Goal: Task Accomplishment & Management: Use online tool/utility

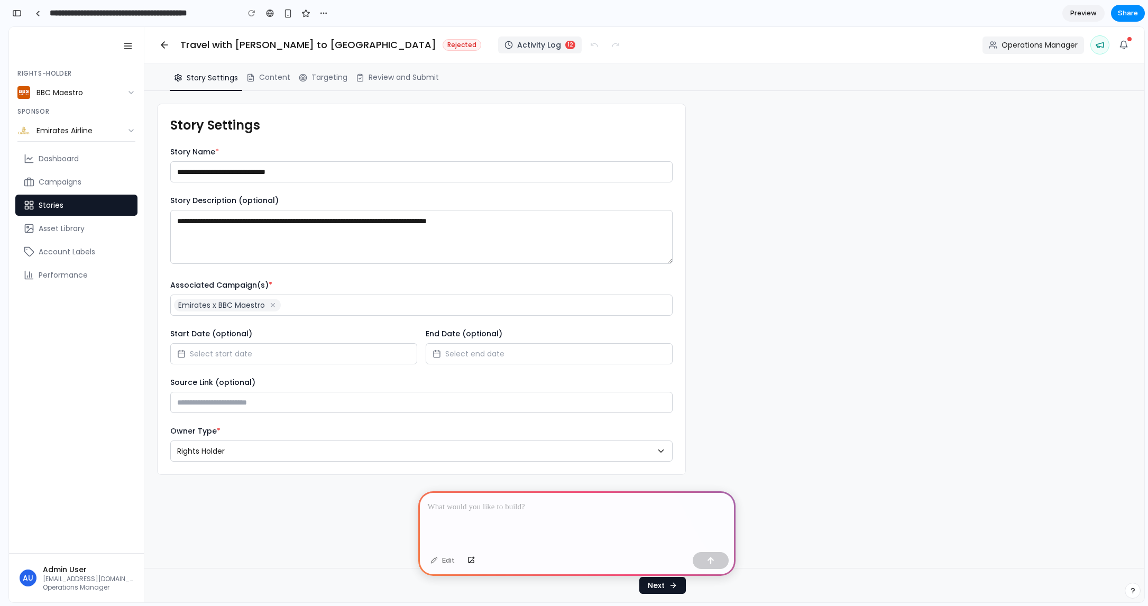
click at [545, 519] on div at bounding box center [576, 519] width 317 height 57
click at [511, 517] on div at bounding box center [576, 519] width 317 height 57
click at [96, 229] on link "Asset Library" at bounding box center [76, 228] width 122 height 21
click at [76, 180] on span "Campaigns" at bounding box center [60, 182] width 43 height 11
click at [273, 306] on icon "button" at bounding box center [273, 306] width 4 height 4
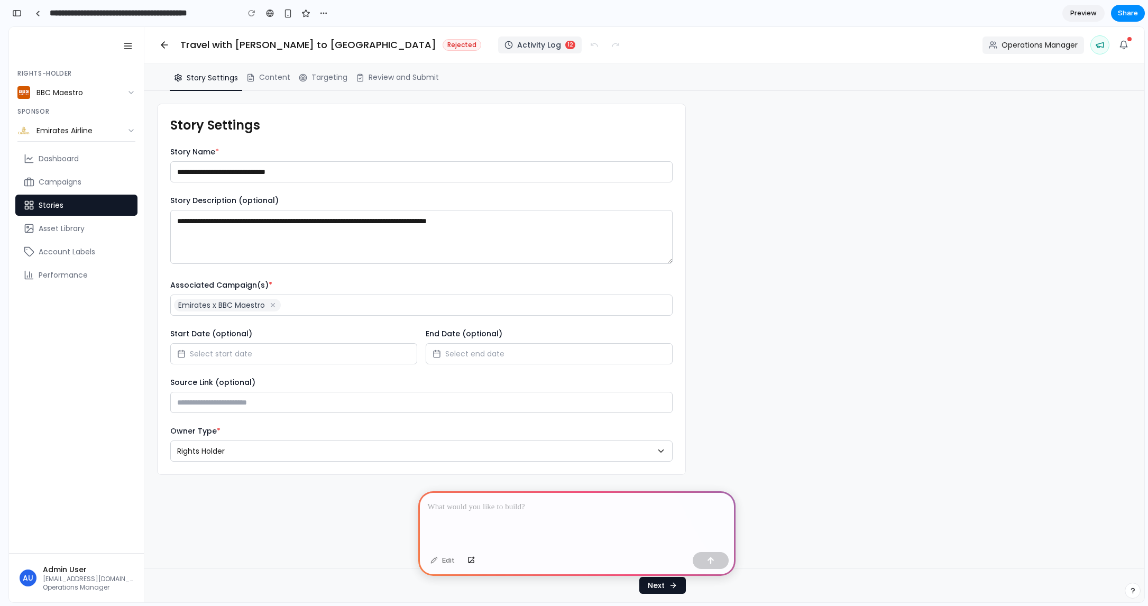
click at [537, 520] on div at bounding box center [576, 519] width 317 height 57
click at [707, 562] on div "button" at bounding box center [710, 560] width 7 height 7
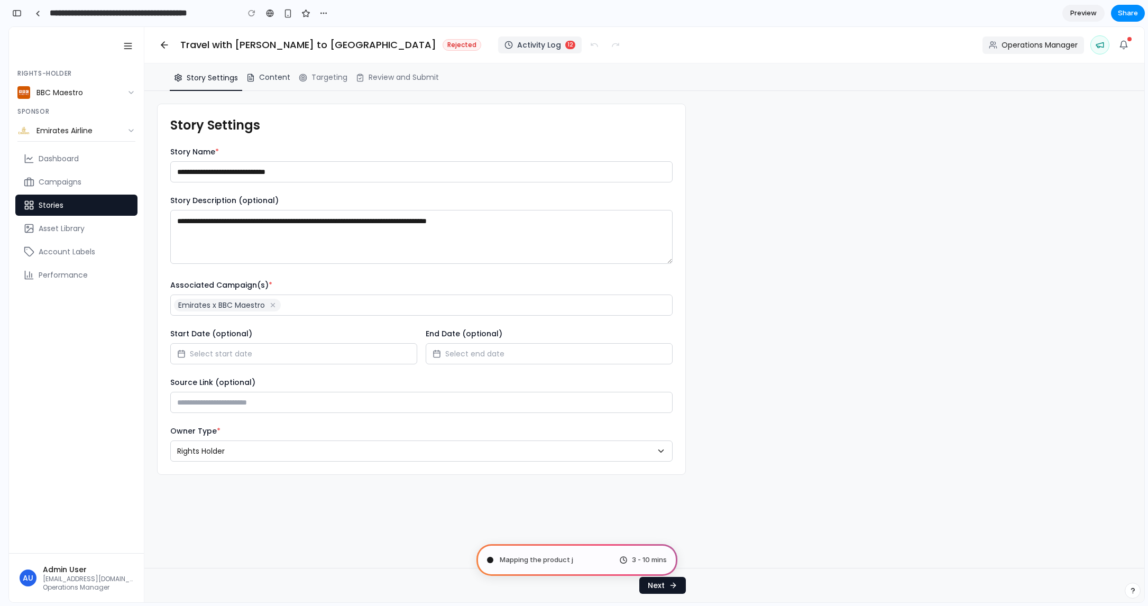
click at [279, 69] on button "Content" at bounding box center [268, 76] width 52 height 27
click at [59, 93] on div "BBC Maestro" at bounding box center [85, 92] width 99 height 11
click at [127, 42] on icon at bounding box center [128, 46] width 11 height 11
type input "**********"
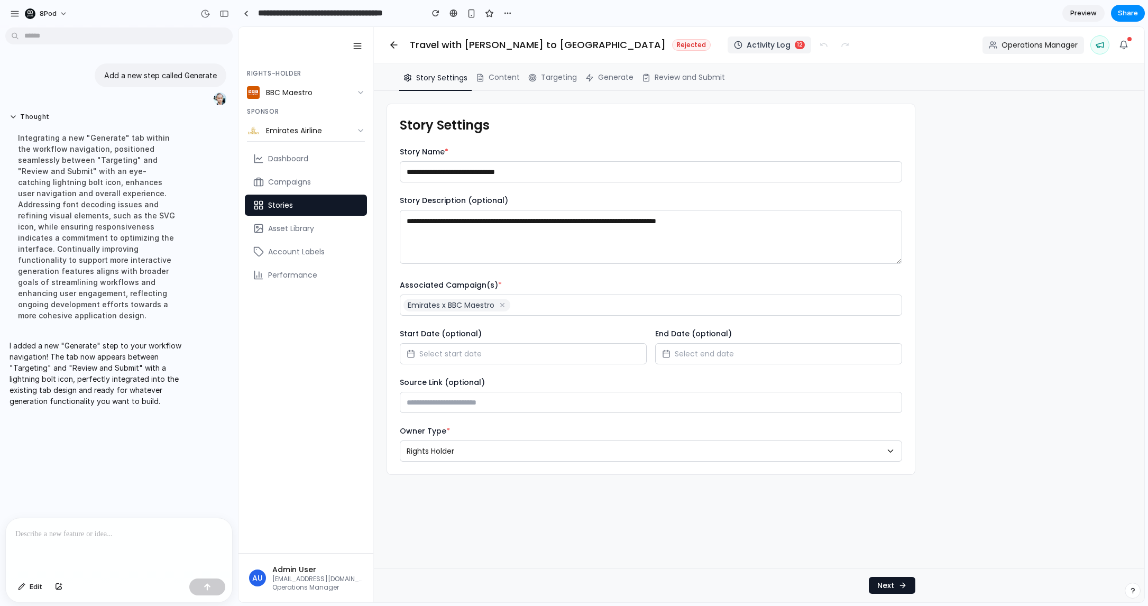
click at [125, 334] on div "I added a new "Generate" step to your workflow navigation! The tab now appears …" at bounding box center [97, 373] width 185 height 79
click at [609, 78] on span "Generate" at bounding box center [615, 77] width 35 height 11
click at [150, 561] on div at bounding box center [119, 546] width 226 height 56
click at [61, 16] on button "8Pod" at bounding box center [47, 13] width 52 height 17
click at [62, 14] on div "Settings Invite members Change theme Sign out" at bounding box center [574, 303] width 1148 height 606
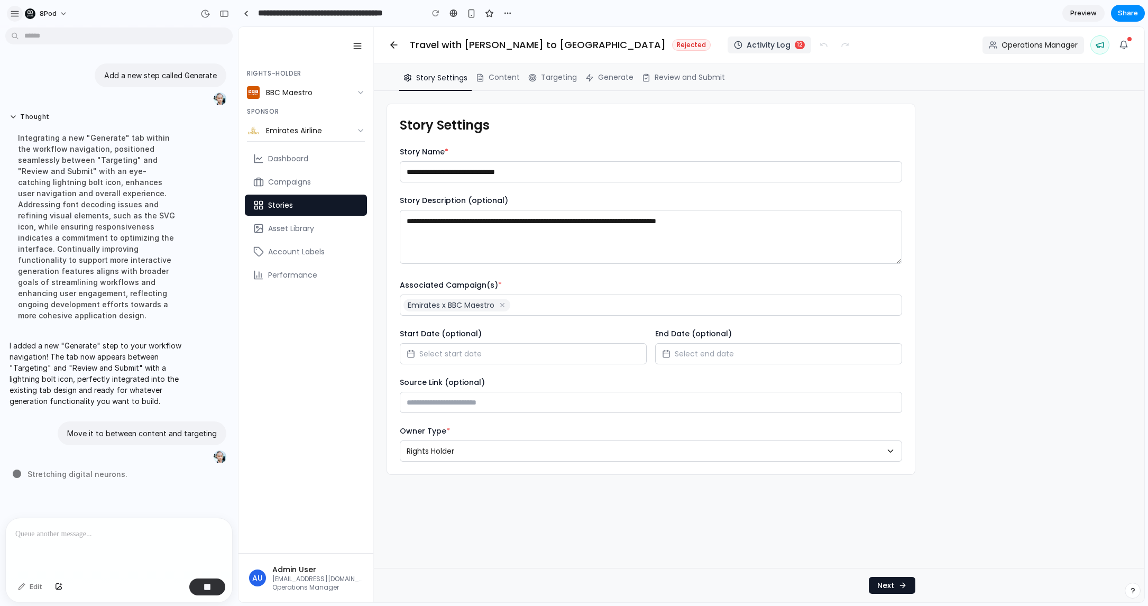
click at [13, 15] on div "button" at bounding box center [15, 14] width 10 height 10
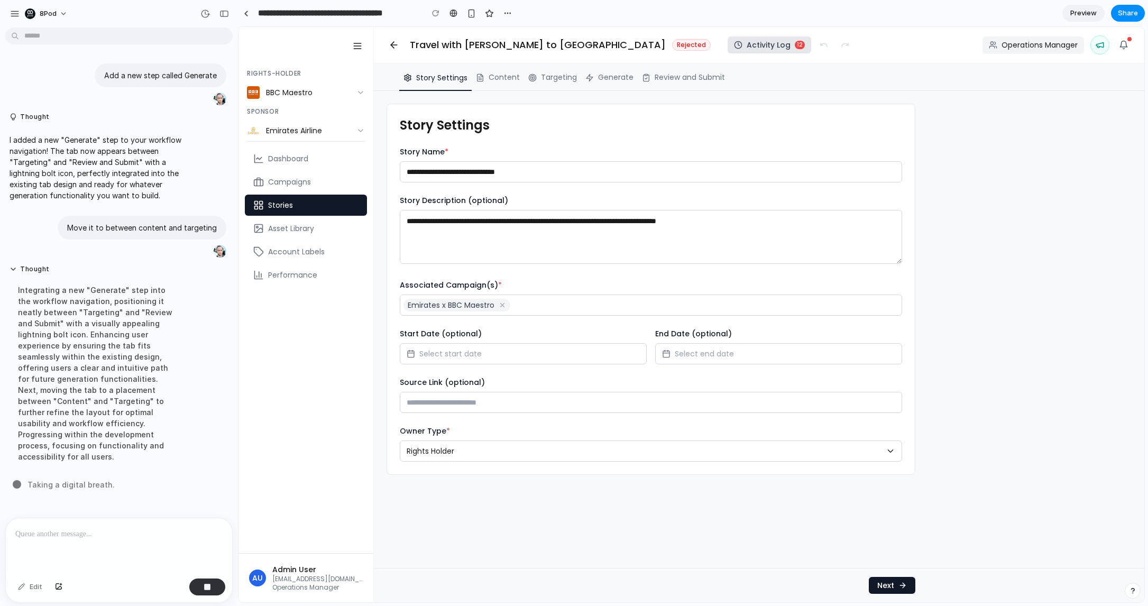
click at [795, 46] on div "12" at bounding box center [800, 45] width 10 height 8
click at [304, 229] on span "Asset Library" at bounding box center [291, 228] width 46 height 11
click at [540, 215] on textarea "**********" at bounding box center [651, 237] width 502 height 54
click at [547, 76] on span "Targeting" at bounding box center [559, 77] width 36 height 11
click at [109, 559] on div at bounding box center [119, 546] width 226 height 56
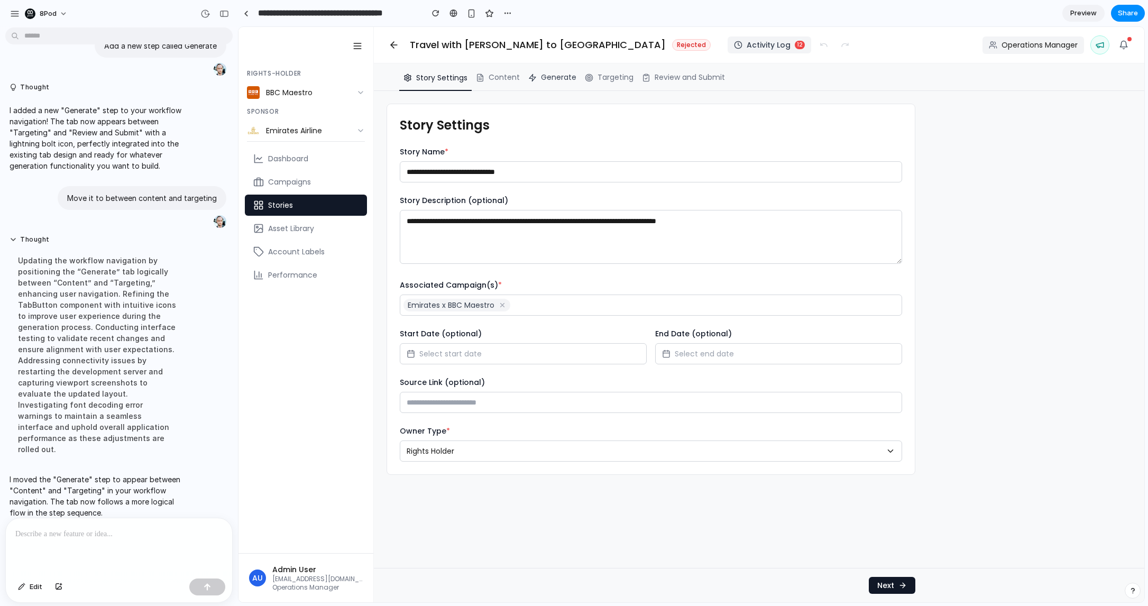
click at [561, 78] on span "Generate" at bounding box center [558, 77] width 35 height 11
click at [136, 530] on p at bounding box center [118, 534] width 207 height 13
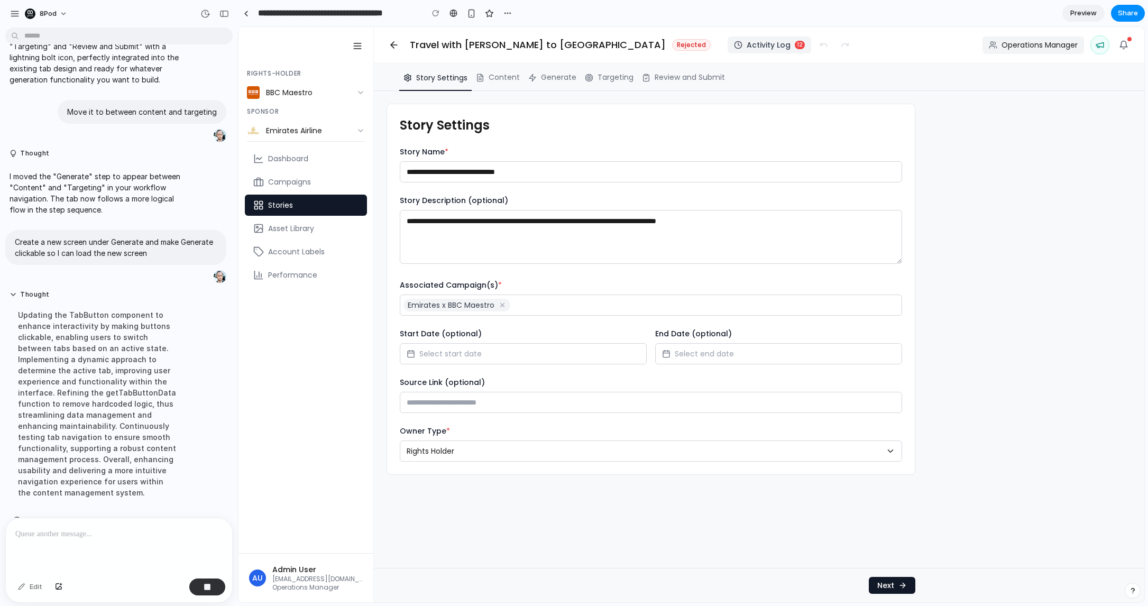
scroll to position [138, 0]
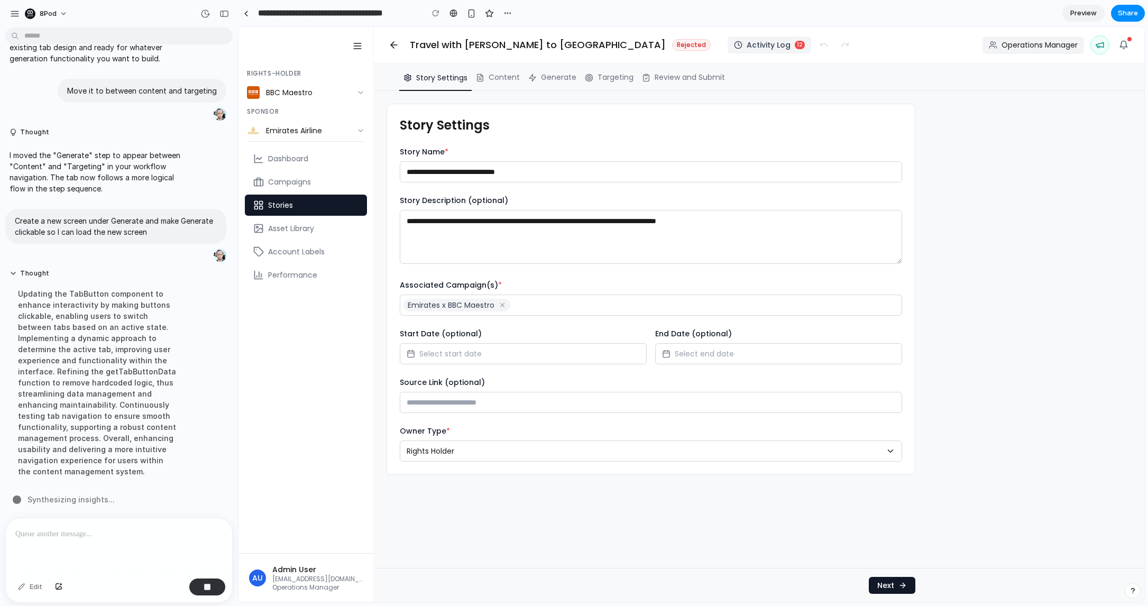
click at [120, 304] on div "Updating the TabButton component to enhance interactivity by making buttons cli…" at bounding box center [98, 383] width 177 height 202
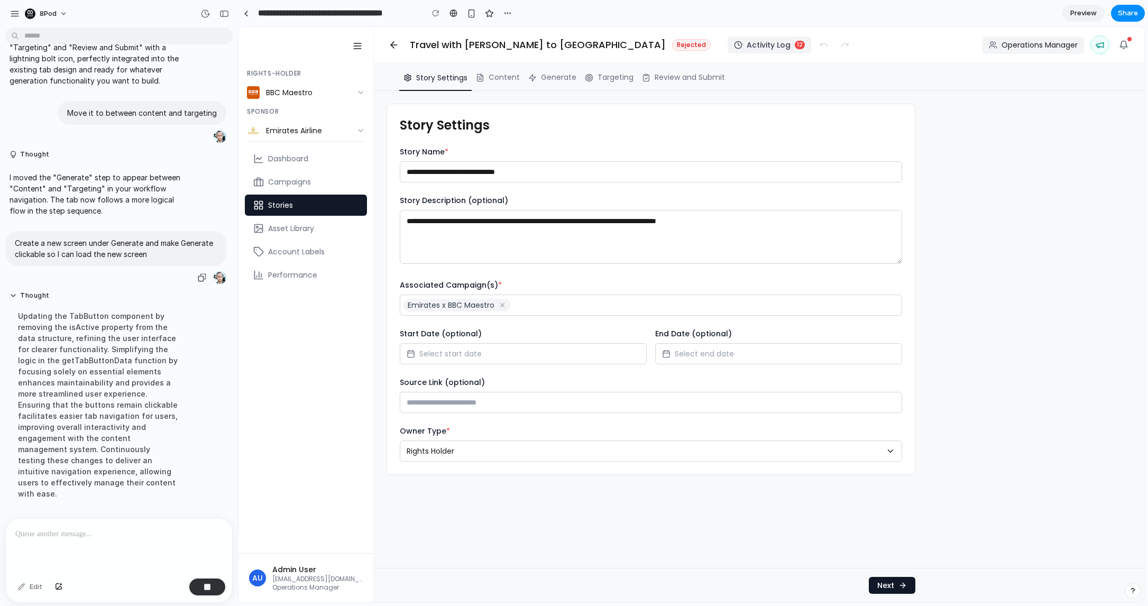
scroll to position [115, 0]
click at [554, 75] on span "Generate" at bounding box center [558, 77] width 35 height 11
click at [469, 7] on button "button" at bounding box center [472, 13] width 16 height 16
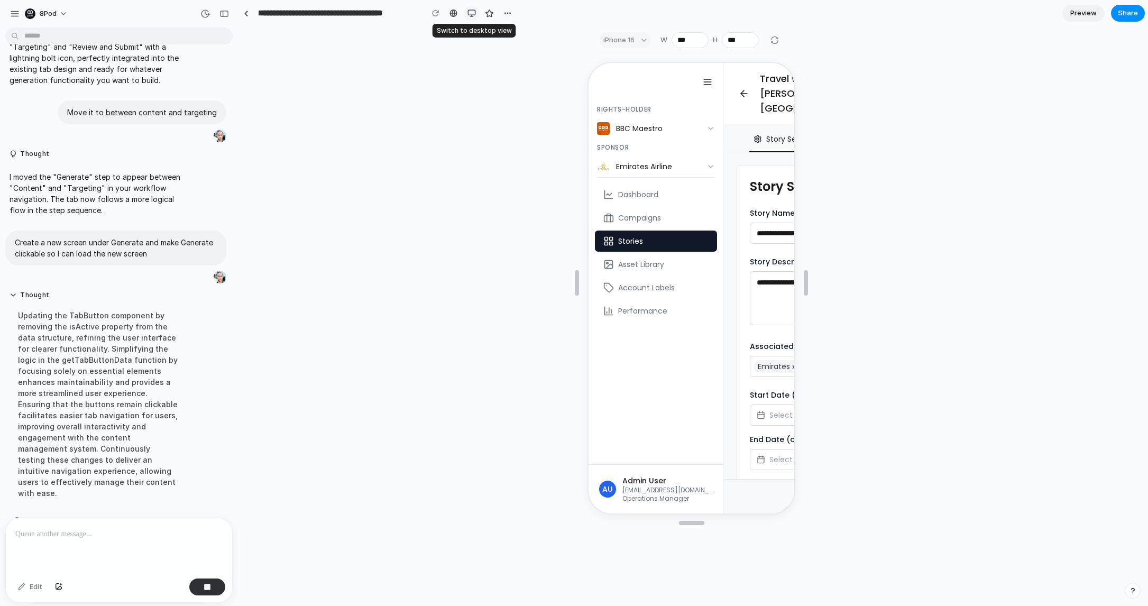
click at [469, 7] on button "button" at bounding box center [472, 13] width 16 height 16
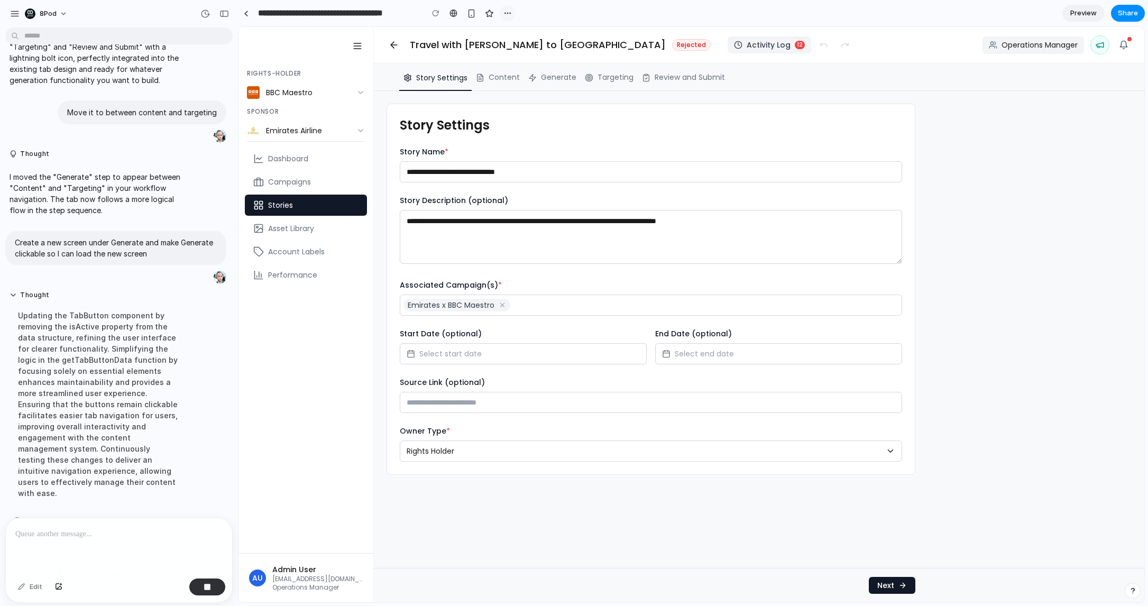
click at [502, 9] on button "button" at bounding box center [508, 13] width 16 height 16
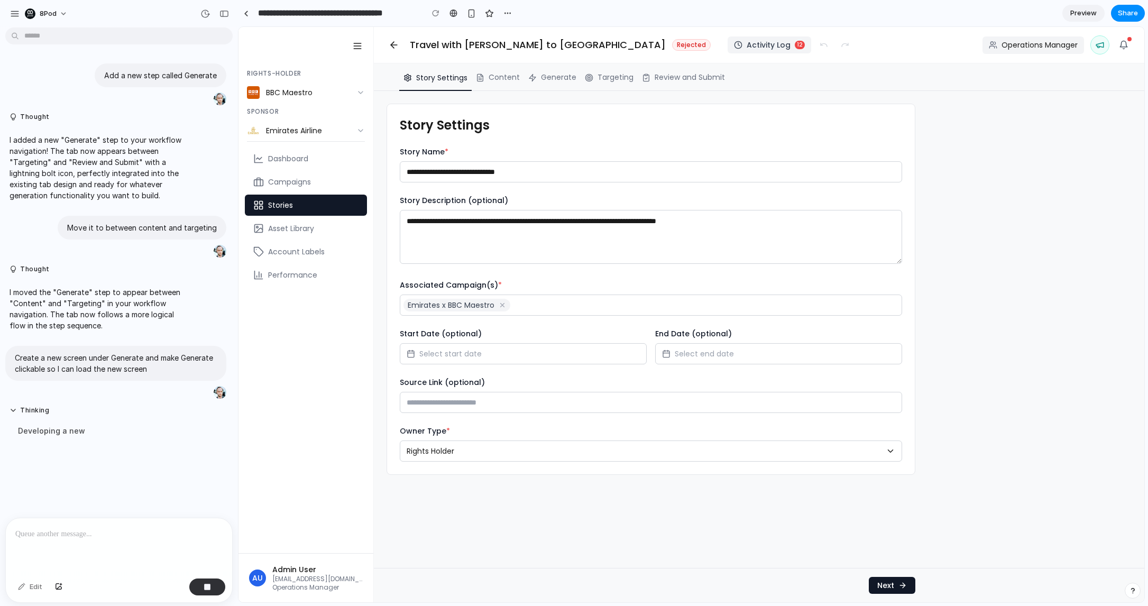
scroll to position [0, 0]
click at [503, 10] on div "Duplicate Delete" at bounding box center [574, 303] width 1148 height 606
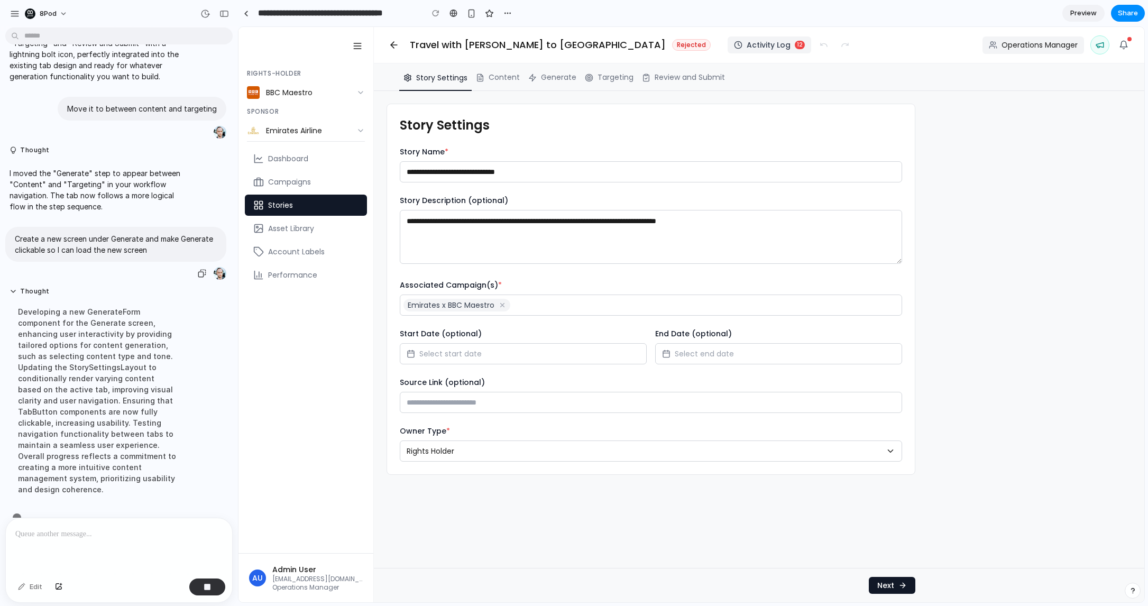
scroll to position [126, 0]
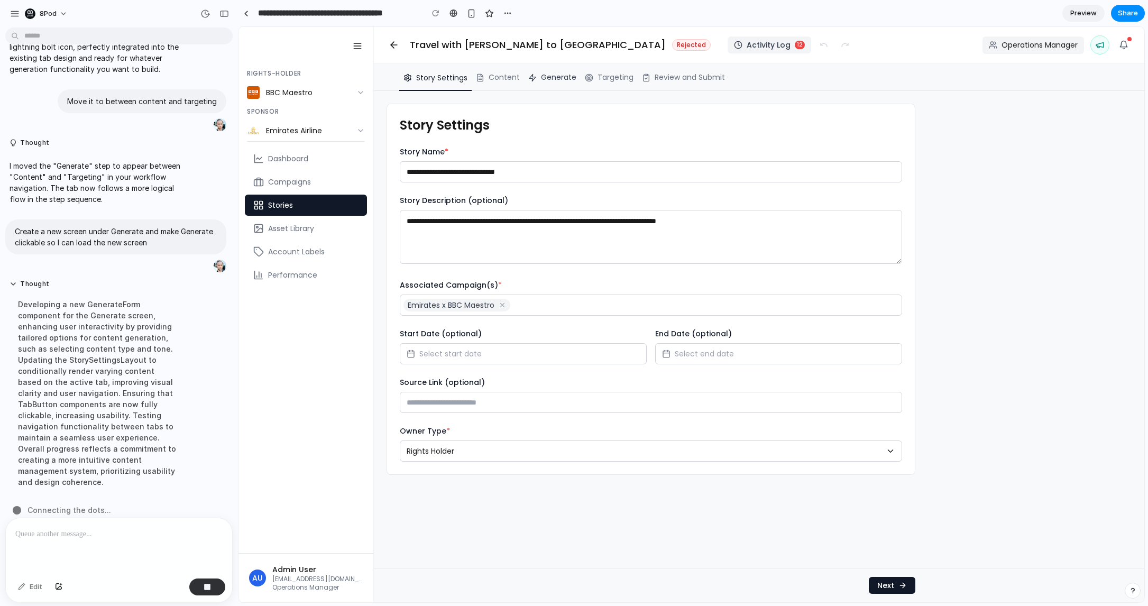
click at [557, 81] on span "Generate" at bounding box center [558, 77] width 35 height 11
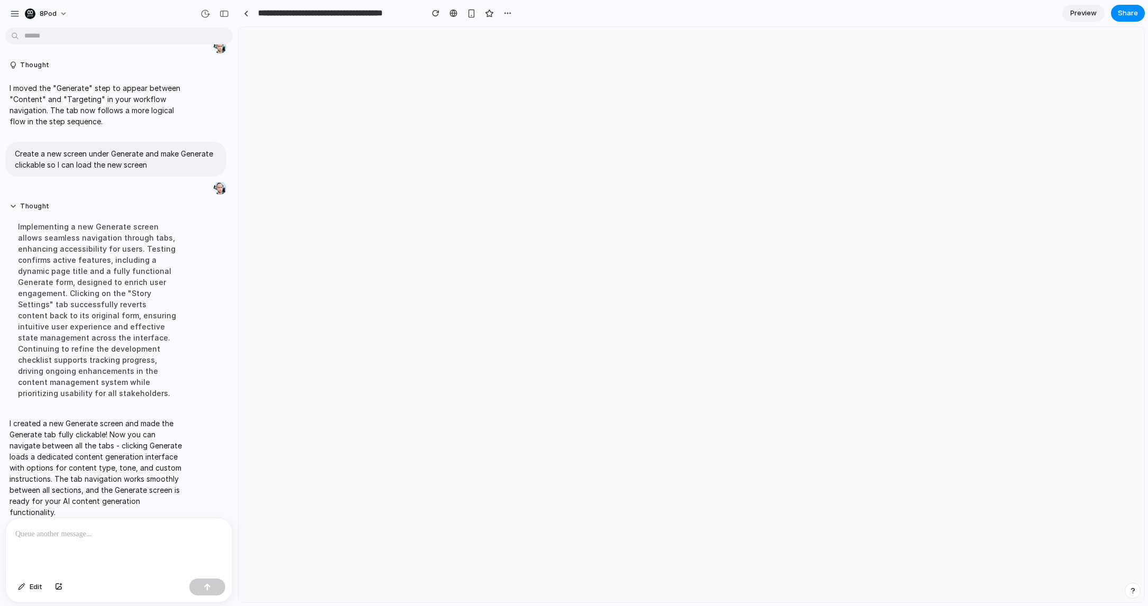
scroll to position [0, 0]
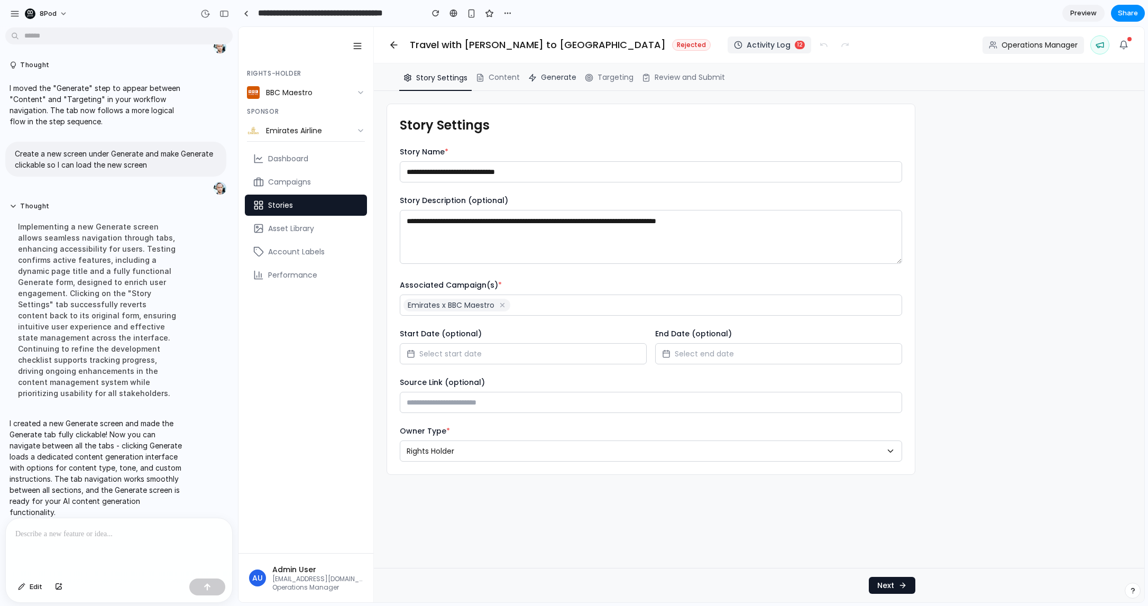
click at [552, 75] on span "Generate" at bounding box center [558, 77] width 35 height 11
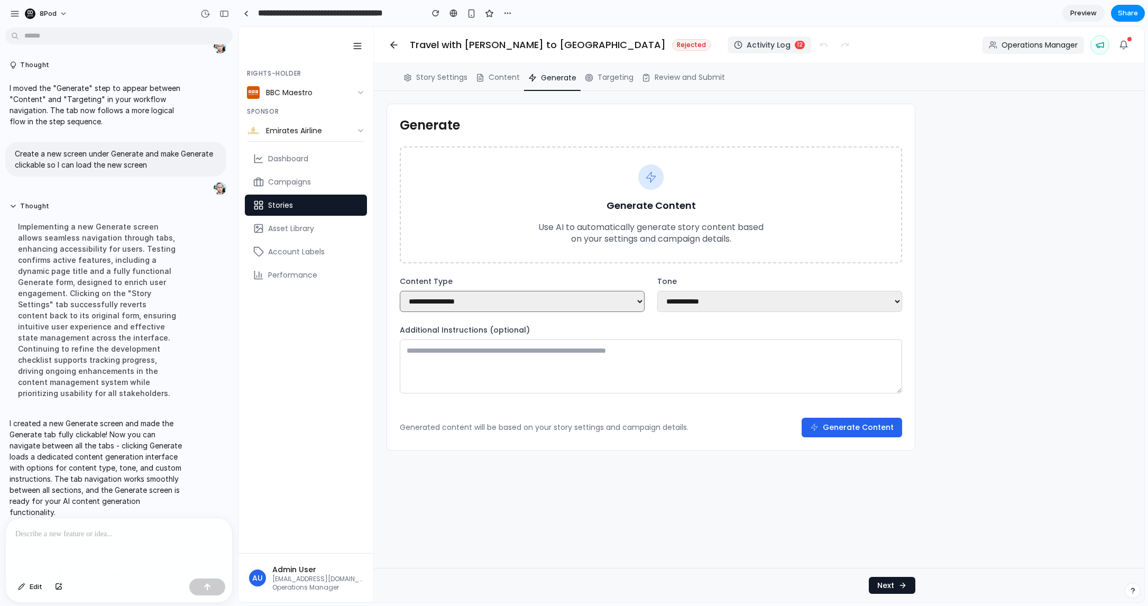
click at [636, 301] on select "**********" at bounding box center [522, 301] width 245 height 21
click at [718, 300] on select "**********" at bounding box center [779, 301] width 245 height 21
click at [657, 291] on select "**********" at bounding box center [779, 301] width 245 height 21
click at [610, 364] on textarea at bounding box center [651, 367] width 502 height 54
click at [767, 303] on select "**********" at bounding box center [779, 301] width 245 height 21
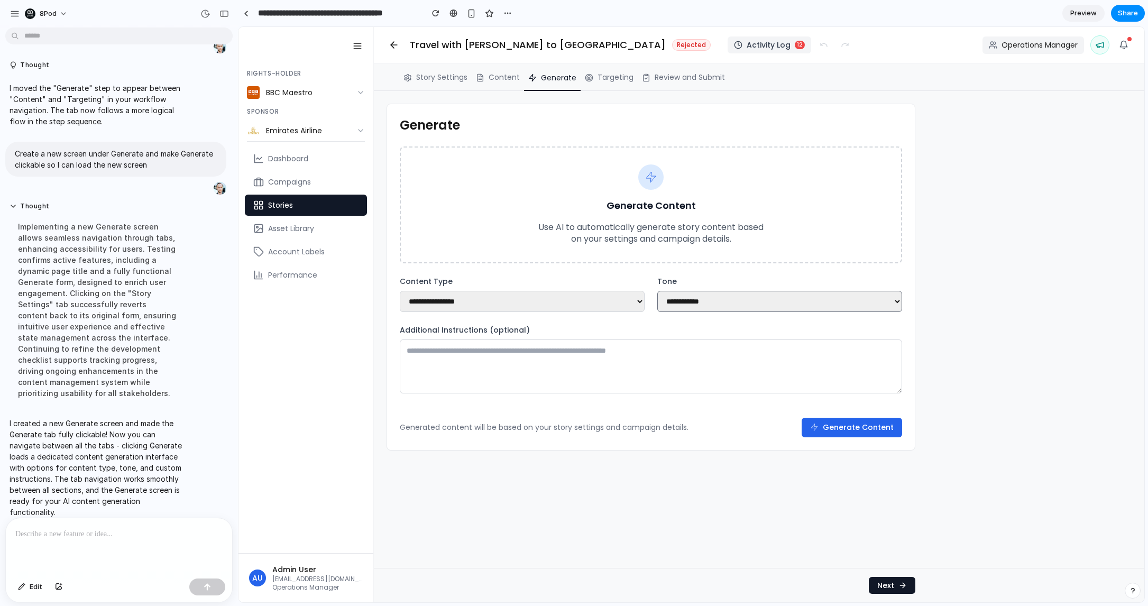
click at [657, 291] on select "**********" at bounding box center [779, 301] width 245 height 21
click at [509, 305] on select "**********" at bounding box center [522, 301] width 245 height 21
click at [855, 424] on button "Generate Content" at bounding box center [852, 428] width 100 height 20
click at [585, 235] on p "Use AI to automatically generate story content based on your settings and campa…" at bounding box center [651, 234] width 237 height 24
click at [534, 348] on textarea at bounding box center [651, 367] width 502 height 54
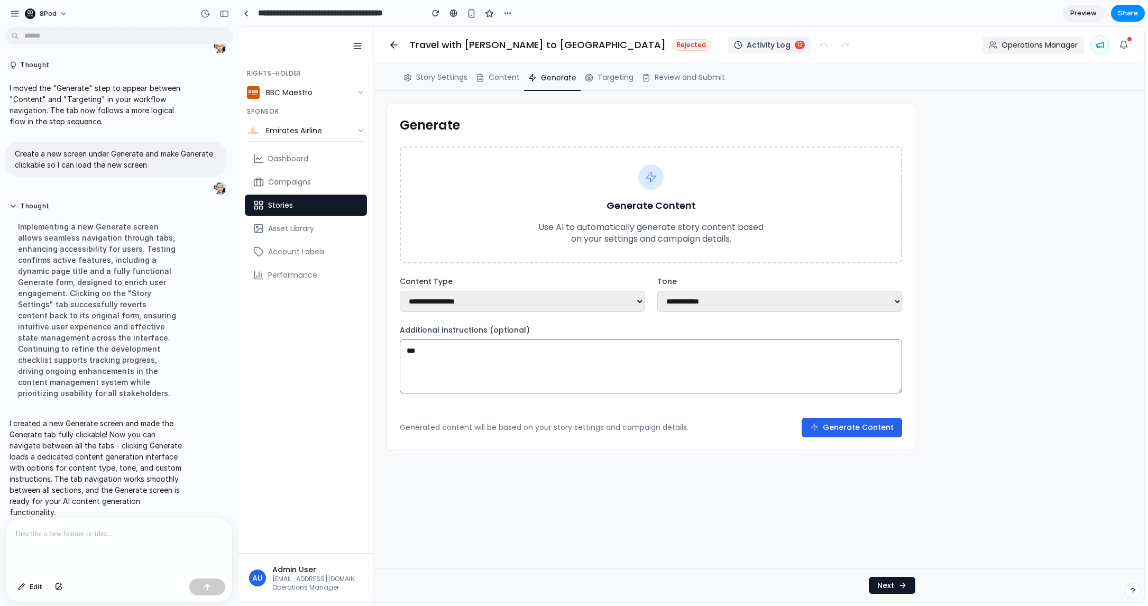
type textarea "****"
type textarea "*****"
click at [880, 430] on button "Generate Content" at bounding box center [852, 428] width 100 height 20
click at [664, 372] on textarea "*****" at bounding box center [651, 367] width 502 height 54
click at [456, 79] on span "Story Settings" at bounding box center [441, 77] width 51 height 11
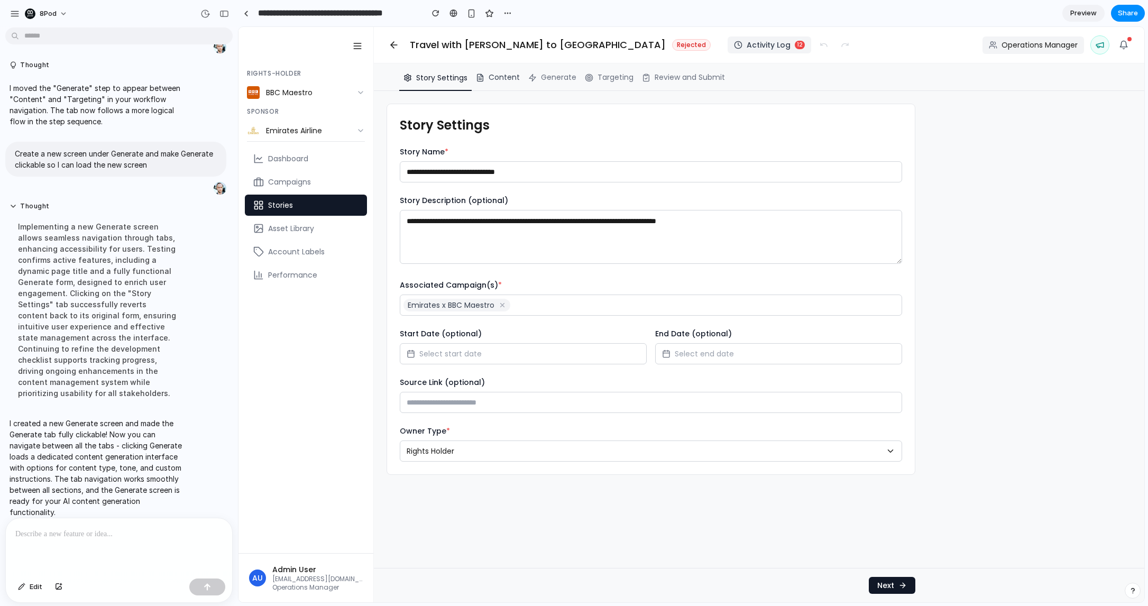
click at [507, 78] on span "Content" at bounding box center [504, 77] width 31 height 11
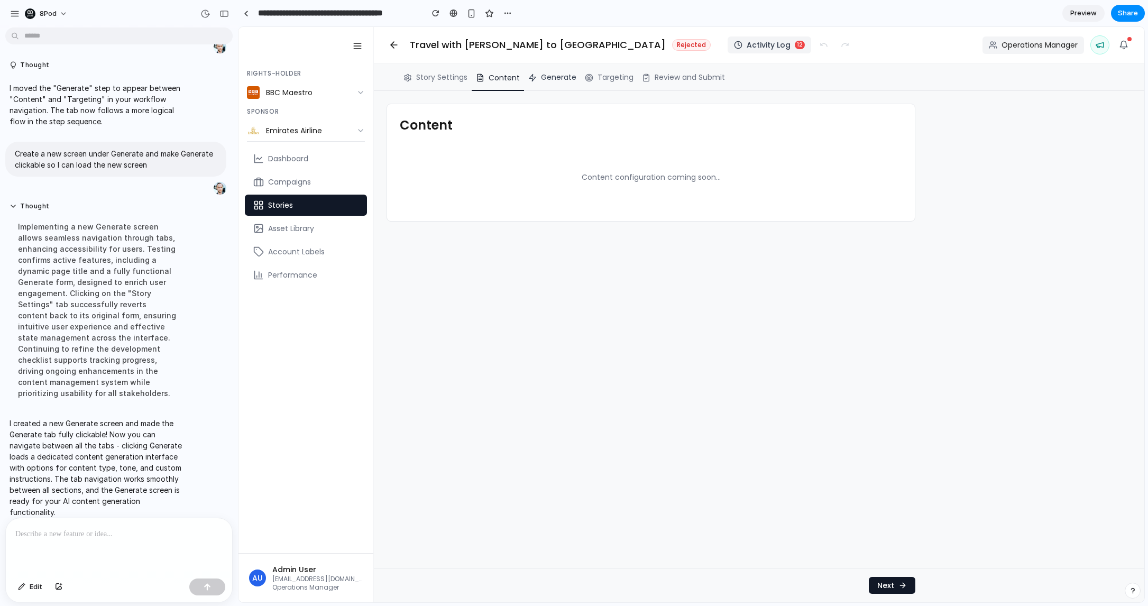
click at [550, 77] on span "Generate" at bounding box center [558, 77] width 35 height 11
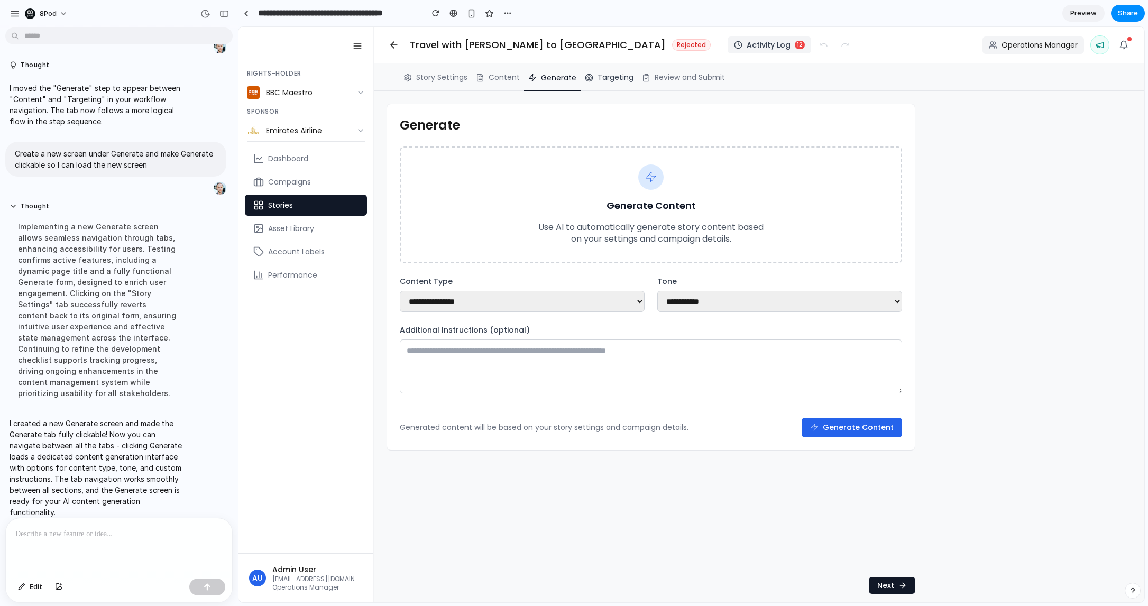
click at [610, 74] on span "Targeting" at bounding box center [616, 77] width 36 height 11
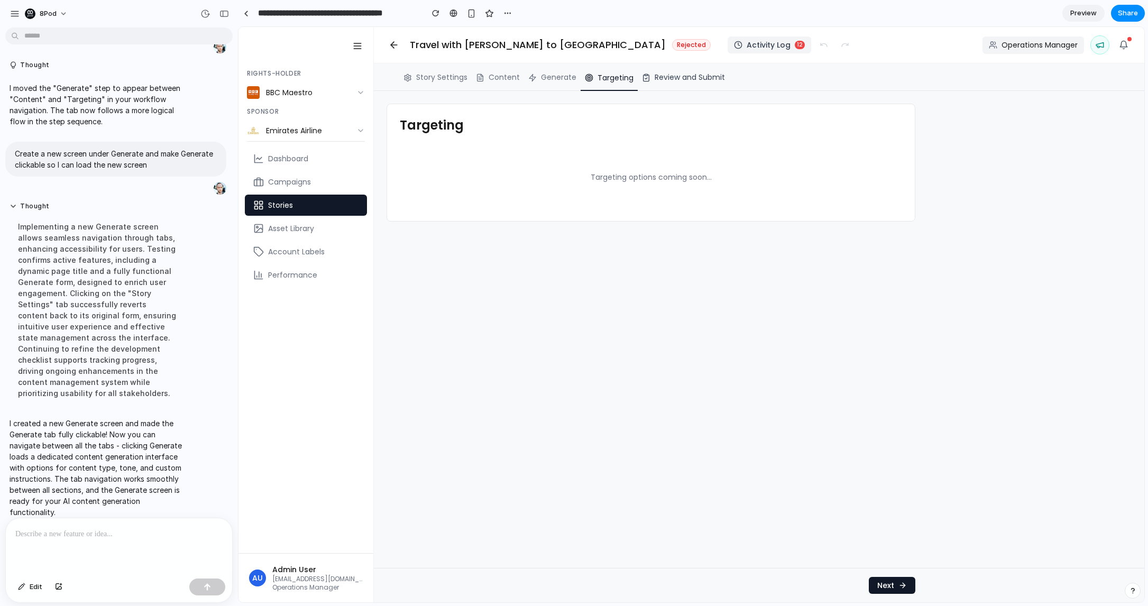
click at [696, 77] on span "Review and Submit" at bounding box center [690, 77] width 70 height 11
